Goal: Task Accomplishment & Management: Manage account settings

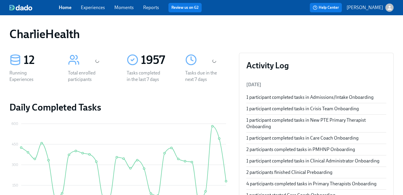
click at [95, 9] on link "Experiences" at bounding box center [93, 8] width 24 height 6
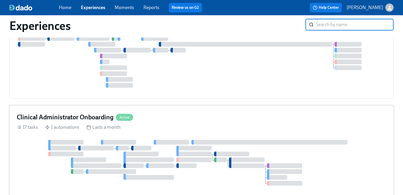
scroll to position [195, 0]
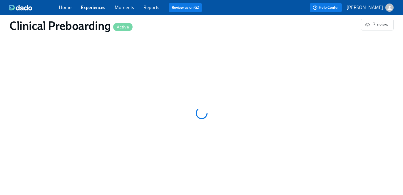
scroll to position [599, 0]
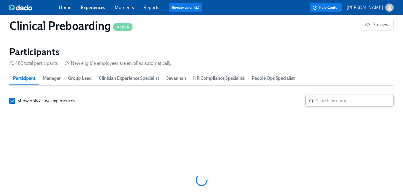
click at [336, 95] on input "search" at bounding box center [355, 101] width 78 height 12
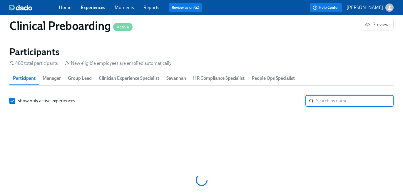
click at [336, 95] on input "search" at bounding box center [355, 101] width 78 height 12
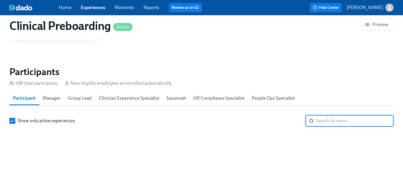
paste input "[PERSON_NAME]"
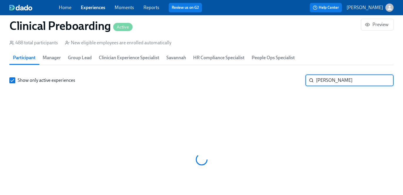
click at [336, 81] on input "[PERSON_NAME]" at bounding box center [355, 81] width 78 height 12
type input "[PERSON_NAME]"
click at [336, 81] on input "[PERSON_NAME]" at bounding box center [355, 81] width 78 height 12
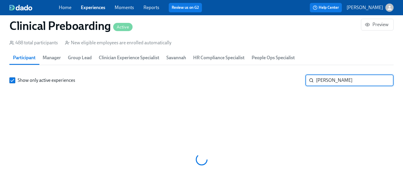
click at [336, 81] on input "[PERSON_NAME]" at bounding box center [355, 81] width 78 height 12
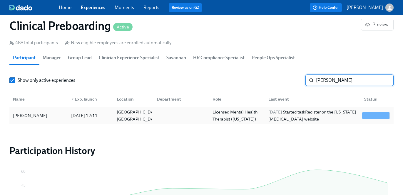
click at [305, 121] on div "[DATE] Started task Register on the [US_STATE] [MEDICAL_DATA] website" at bounding box center [312, 116] width 93 height 14
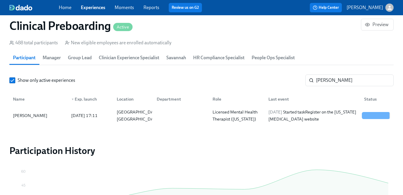
click at [96, 9] on link "Experiences" at bounding box center [93, 8] width 24 height 6
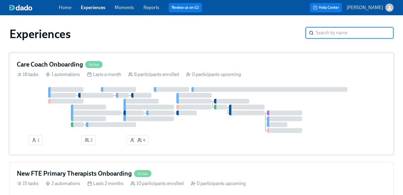
scroll to position [3, 0]
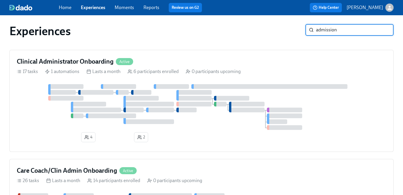
type input "admission"
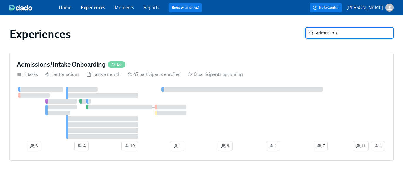
scroll to position [0, 0]
click at [132, 92] on div at bounding box center [184, 113] width 335 height 52
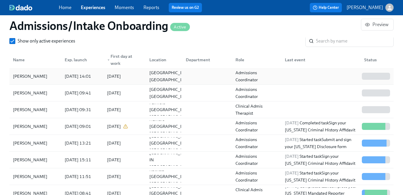
scroll to position [559, 0]
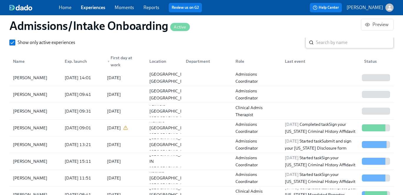
click at [328, 44] on input "search" at bounding box center [355, 43] width 78 height 12
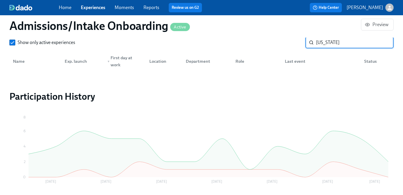
click at [319, 42] on input "[US_STATE]" at bounding box center [355, 43] width 78 height 12
type input "[PERSON_NAME]"
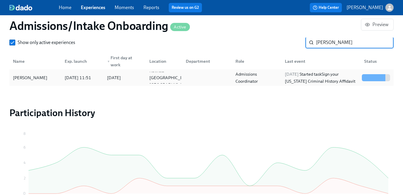
click at [345, 71] on div "[PERSON_NAME] [DATE] 11:51 2025/08/18 Rowlett [GEOGRAPHIC_DATA] [GEOGRAPHIC_DAT…" at bounding box center [201, 78] width 384 height 16
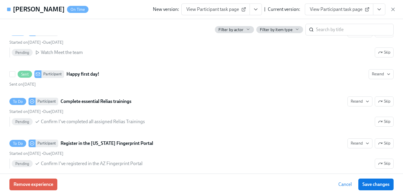
scroll to position [374, 0]
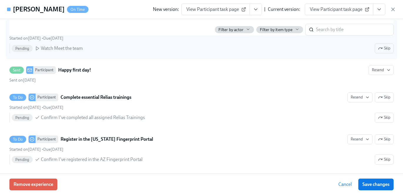
click at [342, 36] on div "Started on [DATE] • Due [DATE]" at bounding box center [201, 39] width 384 height 6
click at [15, 31] on input "To Do Participant Meet the team! Resend Skip Started on [DATE] • Due [DATE] Pen…" at bounding box center [12, 28] width 5 height 5
checkbox input "true"
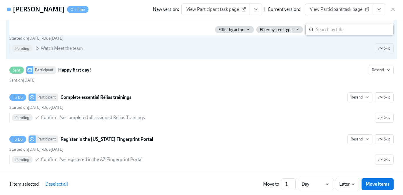
click at [339, 30] on input "search" at bounding box center [355, 30] width 78 height 12
type input "[US_STATE]"
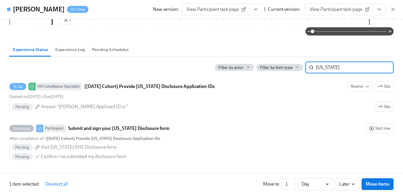
scroll to position [183, 0]
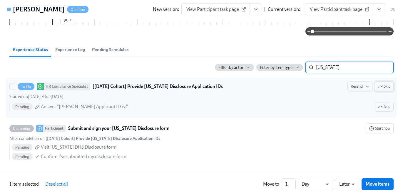
click at [381, 90] on button "Skip" at bounding box center [384, 87] width 19 height 10
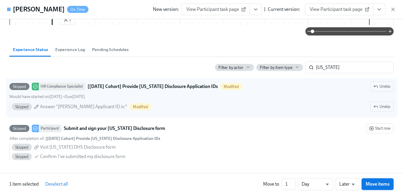
click at [366, 186] on span "Move items" at bounding box center [377, 185] width 24 height 6
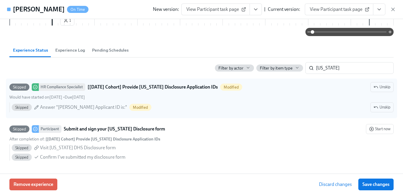
scroll to position [183, 0]
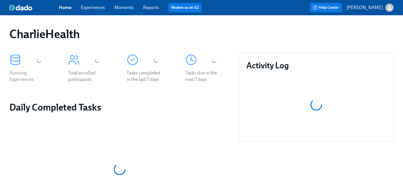
click at [97, 8] on link "Experiences" at bounding box center [93, 8] width 24 height 6
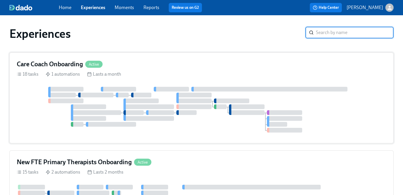
scroll to position [33, 0]
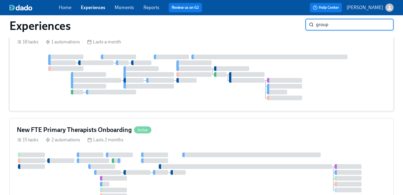
type input "group"
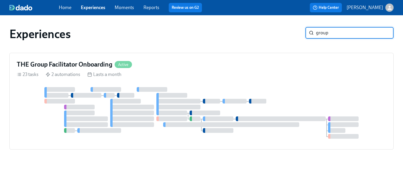
scroll to position [0, 0]
click at [253, 82] on div "THE Group Facilitator Onboarding Active 23 tasks 2 automations Lasts a month" at bounding box center [201, 101] width 384 height 97
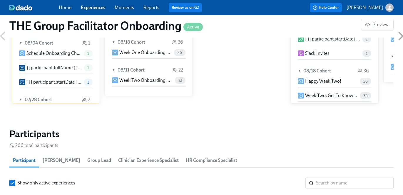
scroll to position [564, 0]
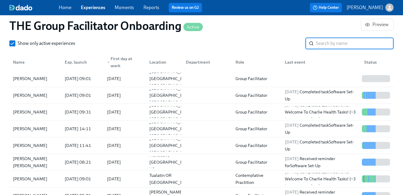
click at [340, 43] on input "search" at bounding box center [355, 44] width 78 height 12
paste input "Michelle Personette Twigg"
type input "Michelle Personette Twigg"
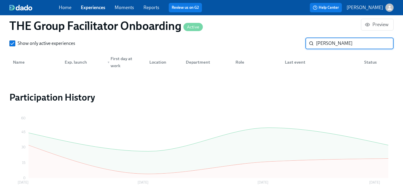
click at [337, 44] on input "Michelle Personette Twigg" at bounding box center [355, 44] width 78 height 12
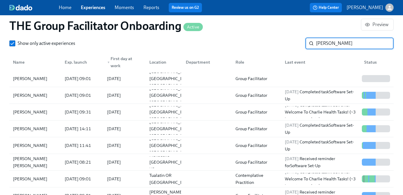
type input "zeller"
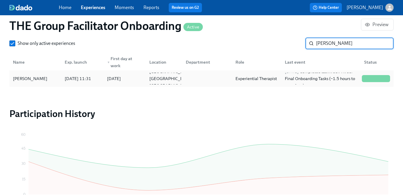
click at [252, 85] on div "Austin Zeller 2025/07/24 11:31 2025/07/28 Philadelphia PA US Experiential Thera…" at bounding box center [201, 79] width 384 height 16
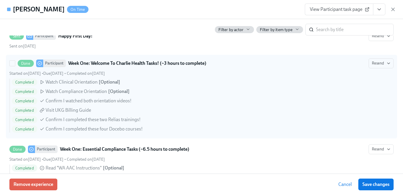
scroll to position [501, 0]
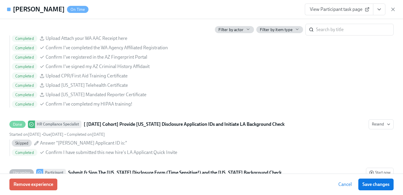
click at [382, 9] on button "View task page" at bounding box center [379, 10] width 12 height 12
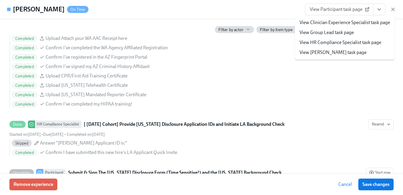
click at [360, 43] on link "View HR Compliance Specialist task page" at bounding box center [340, 42] width 82 height 6
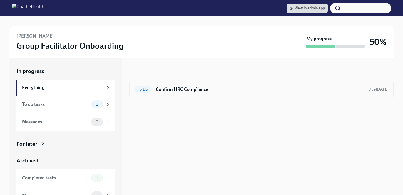
click at [294, 93] on div "To Do Confirm HRC Compliance Due 2 days ago" at bounding box center [261, 89] width 254 height 9
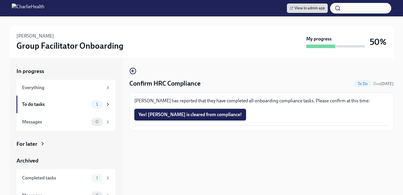
click at [195, 116] on span "Yes! Austin is cleared from compliance!" at bounding box center [189, 115] width 103 height 6
